Goal: Information Seeking & Learning: Learn about a topic

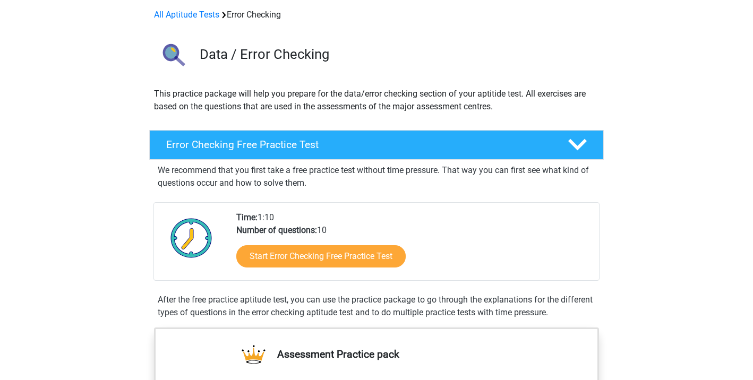
scroll to position [57, 0]
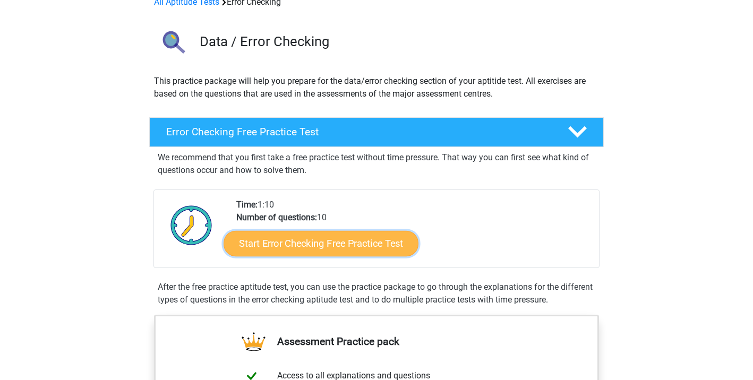
click at [308, 241] on link "Start Error Checking Free Practice Test" at bounding box center [321, 243] width 195 height 25
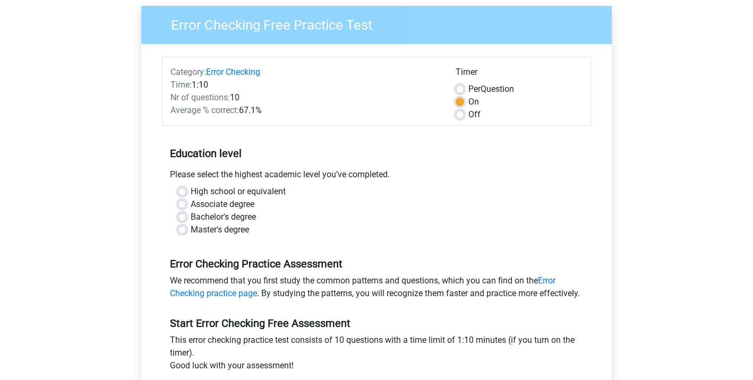
scroll to position [89, 0]
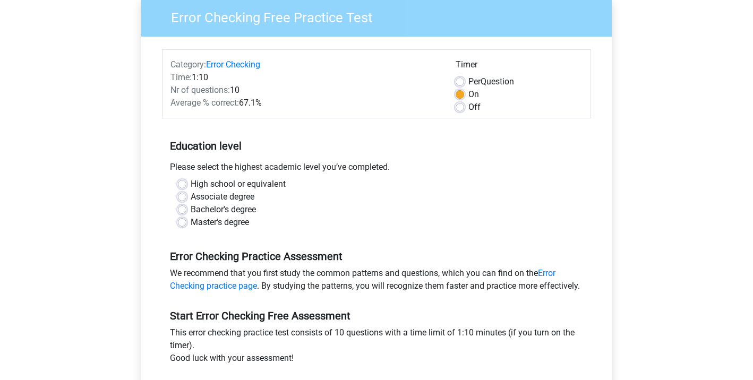
click at [191, 208] on label "Bachelor's degree" at bounding box center [223, 209] width 65 height 13
click at [183, 208] on input "Bachelor's degree" at bounding box center [182, 208] width 8 height 11
radio input "true"
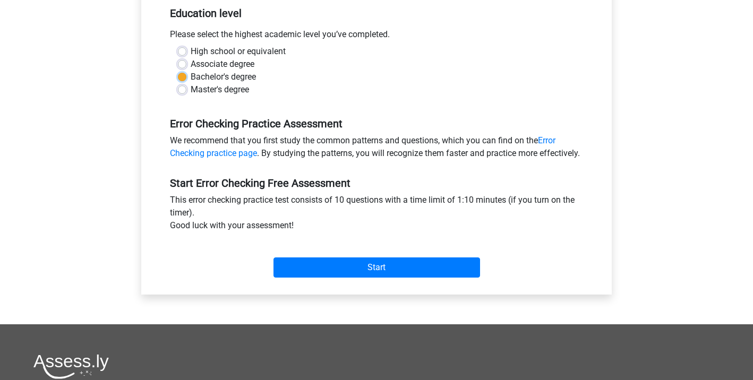
scroll to position [225, 0]
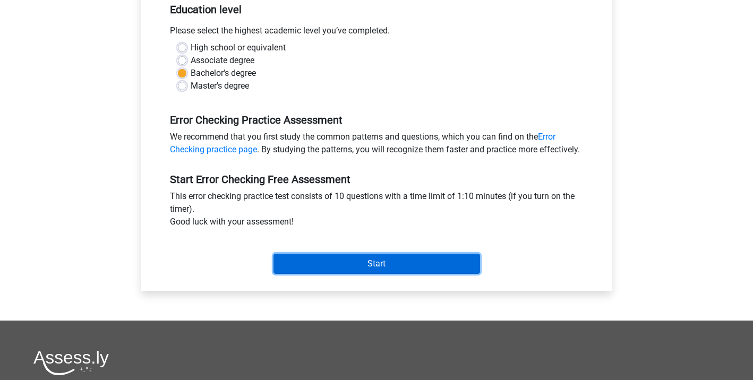
click at [340, 274] on input "Start" at bounding box center [377, 264] width 207 height 20
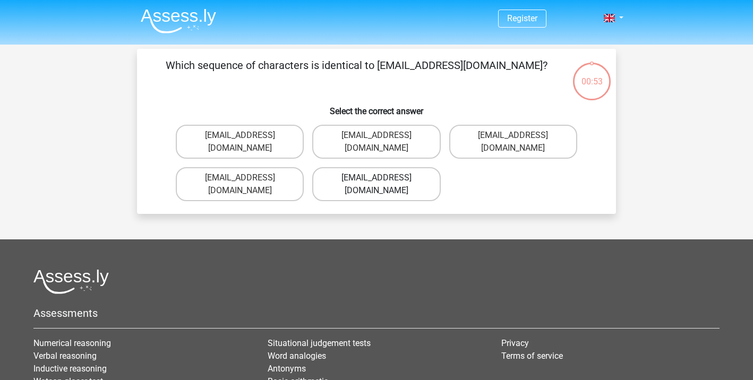
click at [399, 167] on label "[EMAIL_ADDRESS][DOMAIN_NAME]" at bounding box center [376, 184] width 128 height 34
click at [383, 178] on input "[EMAIL_ADDRESS][DOMAIN_NAME]" at bounding box center [380, 181] width 7 height 7
radio input "true"
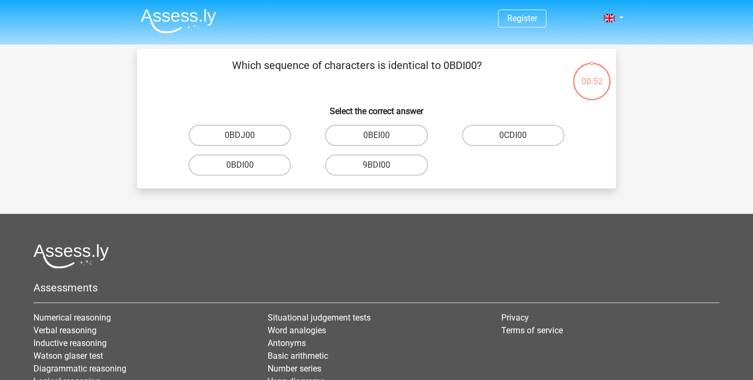
scroll to position [49, 0]
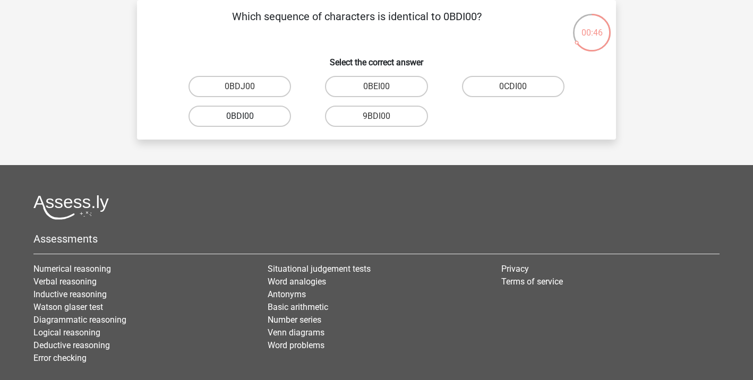
click at [262, 113] on label "0BDI00" at bounding box center [240, 116] width 103 height 21
click at [247, 116] on input "0BDI00" at bounding box center [243, 119] width 7 height 7
radio input "true"
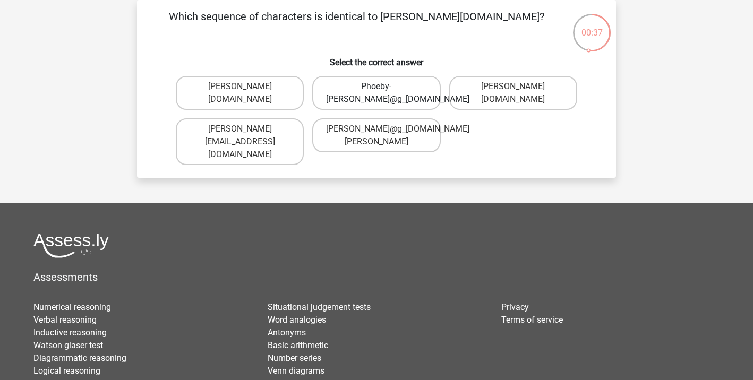
click at [353, 96] on label "Phoeby-[PERSON_NAME]@g_[DOMAIN_NAME]" at bounding box center [376, 93] width 128 height 34
click at [377, 93] on input "Phoeby-[PERSON_NAME]@g_[DOMAIN_NAME]" at bounding box center [380, 90] width 7 height 7
radio input "true"
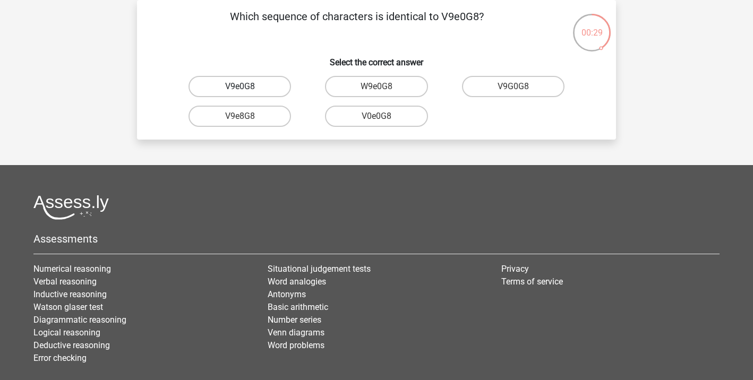
click at [266, 81] on label "V9e0G8" at bounding box center [240, 86] width 103 height 21
click at [247, 87] on input "V9e0G8" at bounding box center [243, 90] width 7 height 7
radio input "true"
click at [263, 83] on label "91051S" at bounding box center [240, 86] width 103 height 21
click at [247, 87] on input "91051S" at bounding box center [243, 90] width 7 height 7
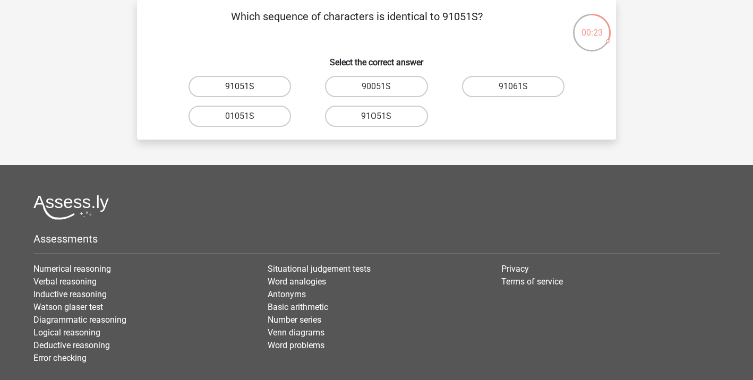
radio input "true"
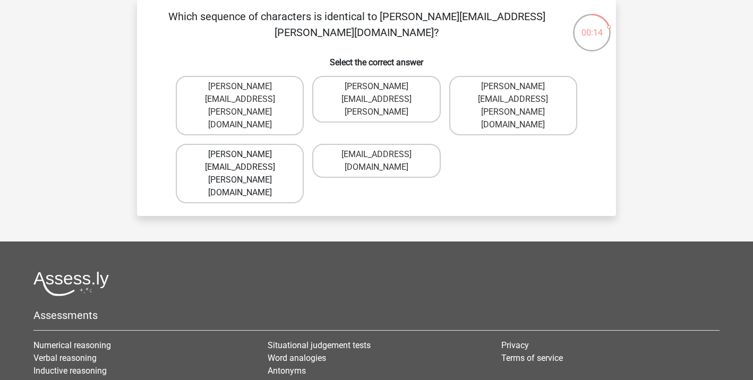
click at [280, 144] on label "Connor.Paterson@mailme.com" at bounding box center [240, 173] width 128 height 59
click at [247, 155] on input "Connor.Paterson@mailme.com" at bounding box center [243, 158] width 7 height 7
radio input "true"
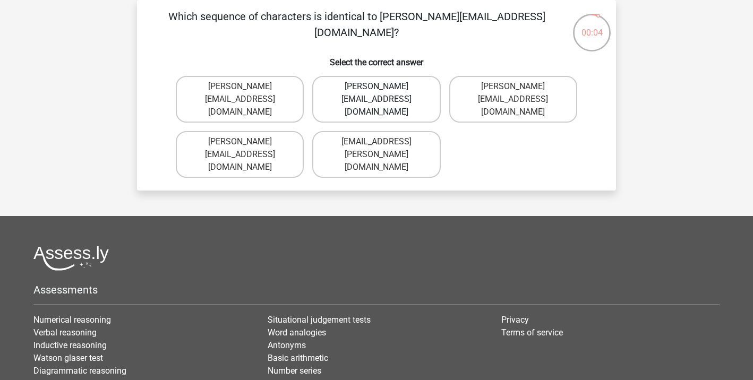
click at [339, 90] on label "Ava-Carroll@mailme.uk.com" at bounding box center [376, 99] width 128 height 47
click at [377, 90] on input "Ava-Carroll@mailme.uk.com" at bounding box center [380, 90] width 7 height 7
radio input "true"
